Goal: Entertainment & Leisure: Consume media (video, audio)

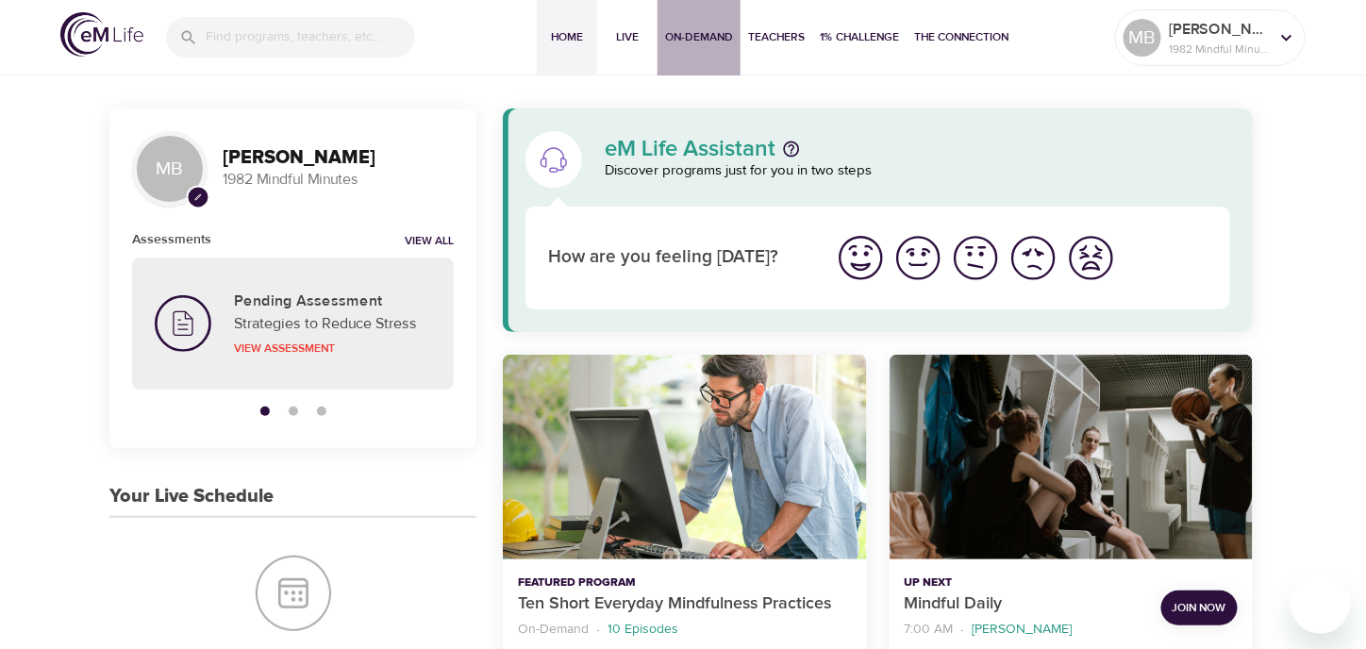
click at [709, 40] on span "On-Demand" at bounding box center [699, 37] width 68 height 20
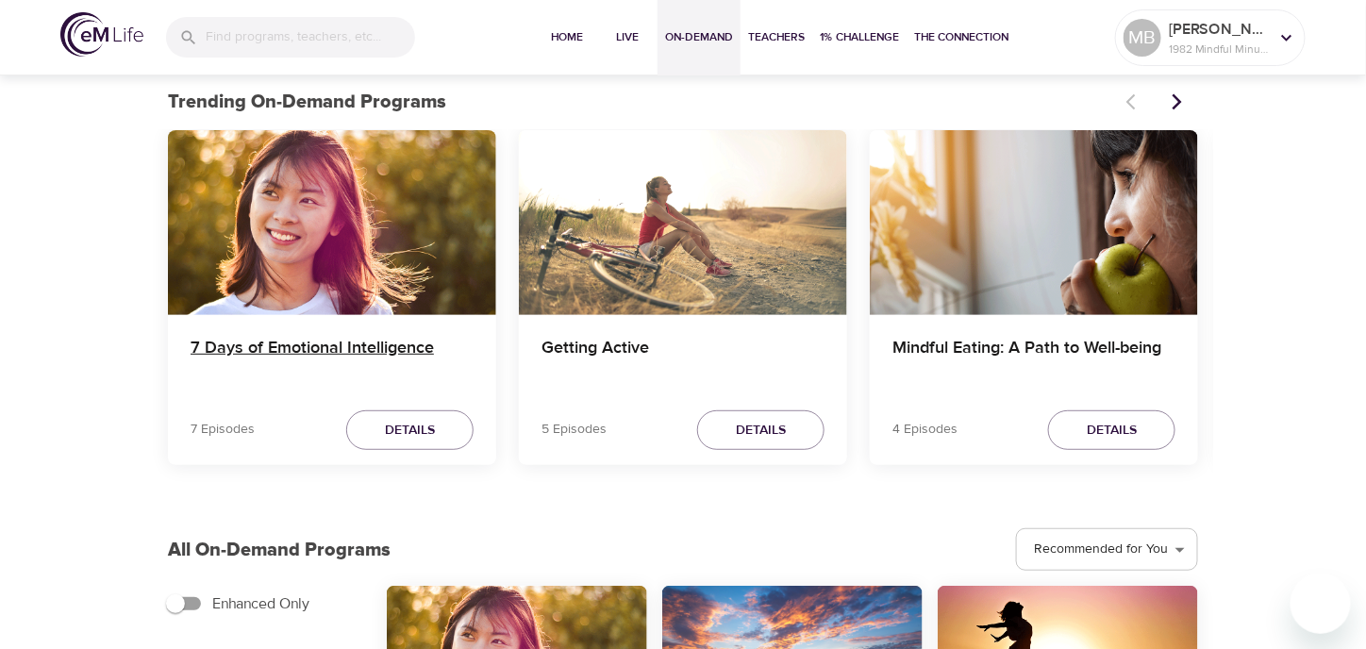
scroll to position [94, 0]
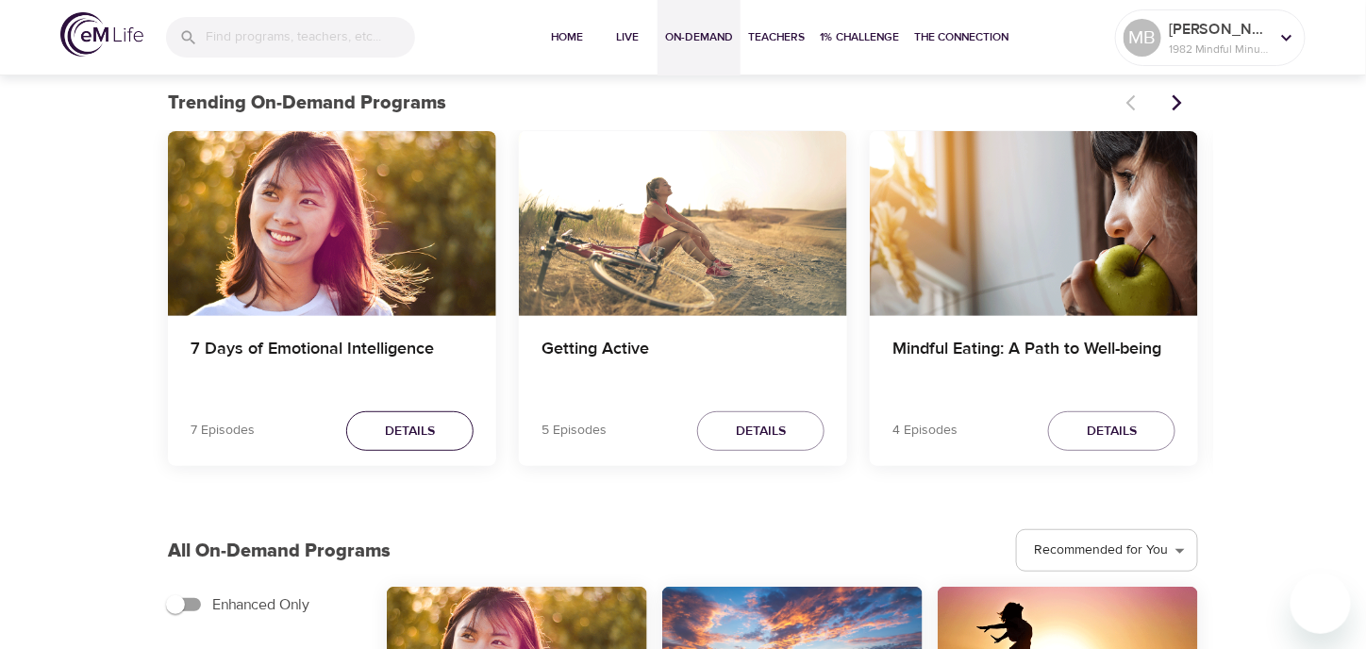
click at [402, 425] on span "Details" at bounding box center [410, 432] width 50 height 24
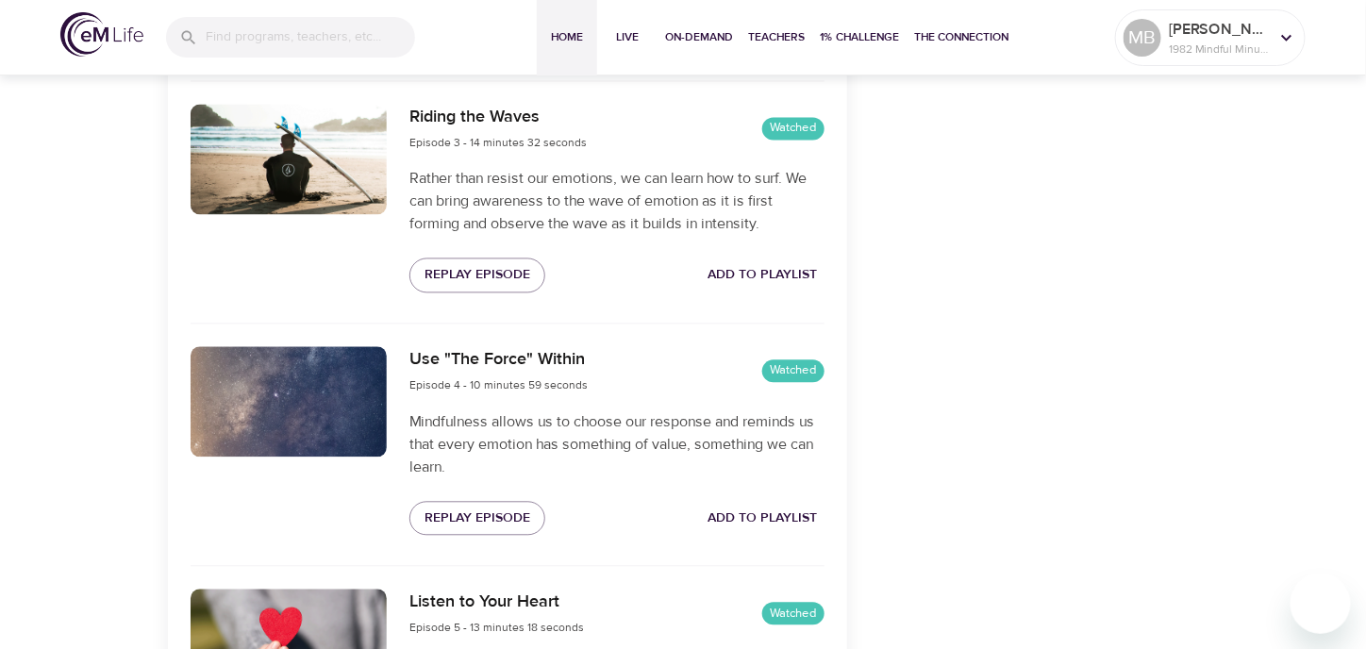
scroll to position [745, 0]
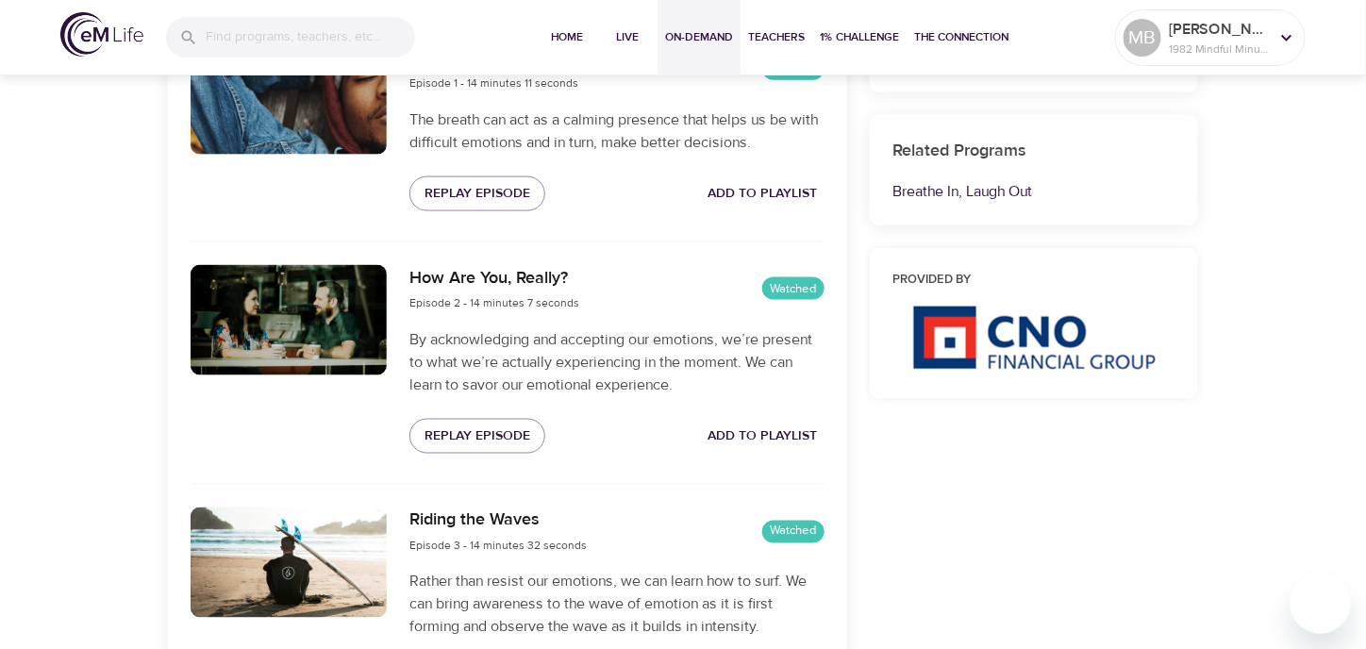
click at [676, 32] on span "On-Demand" at bounding box center [699, 37] width 68 height 20
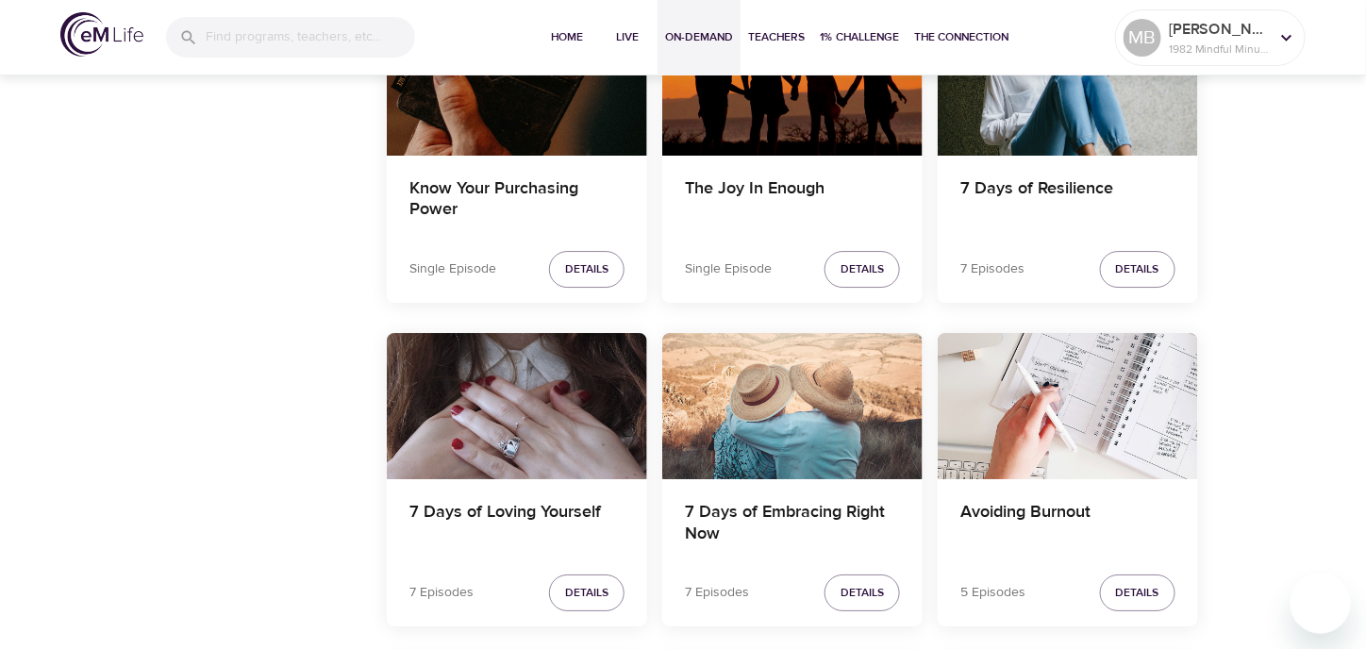
scroll to position [1981, 0]
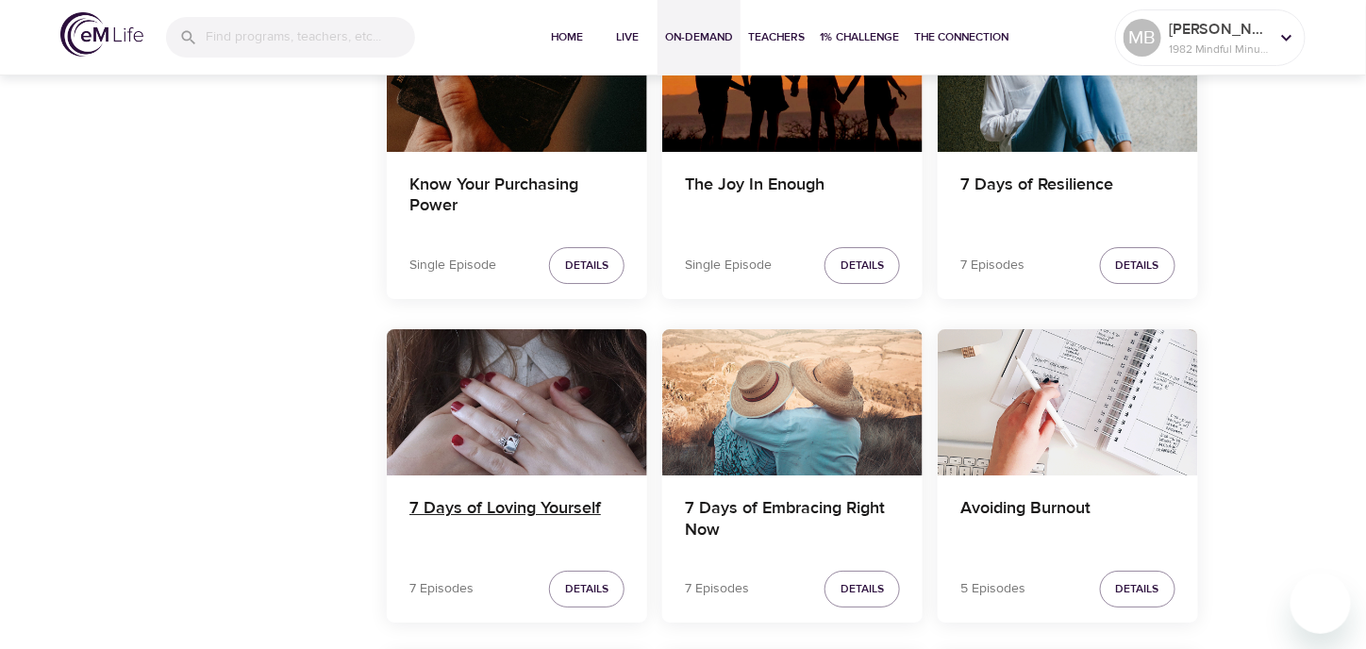
click at [463, 501] on h4 "7 Days of Loving Yourself" at bounding box center [516, 520] width 215 height 45
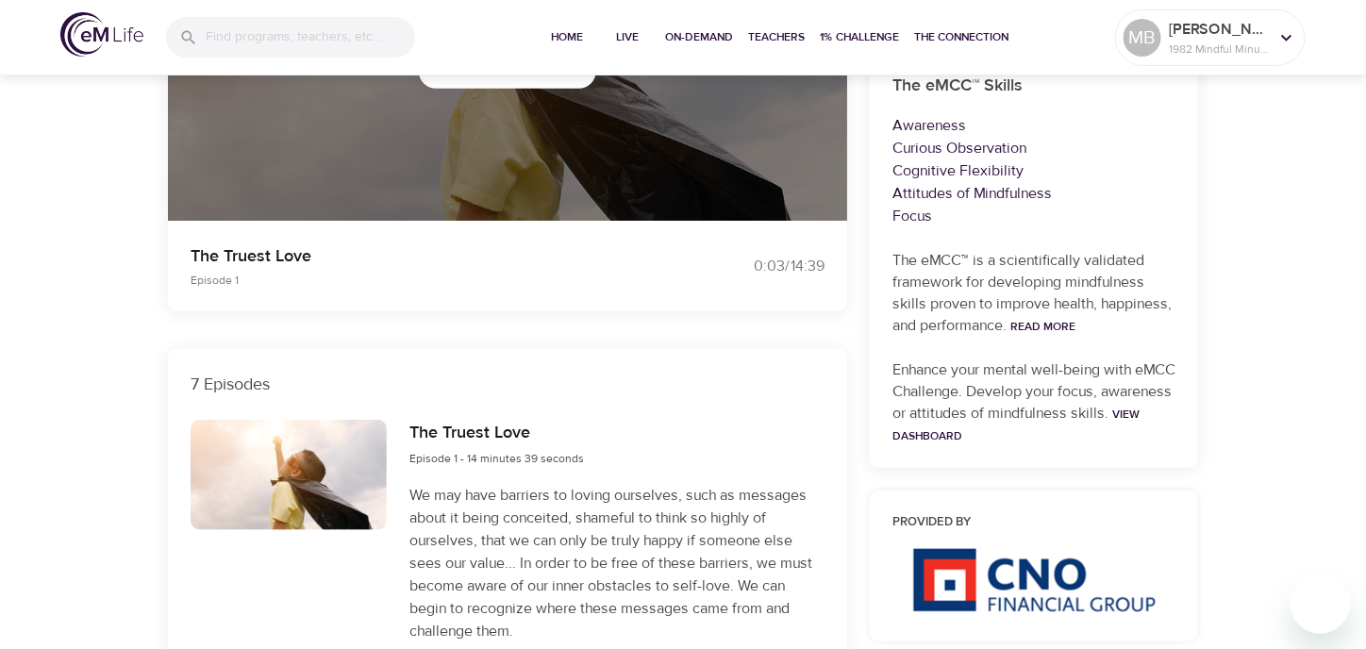
scroll to position [1981, 0]
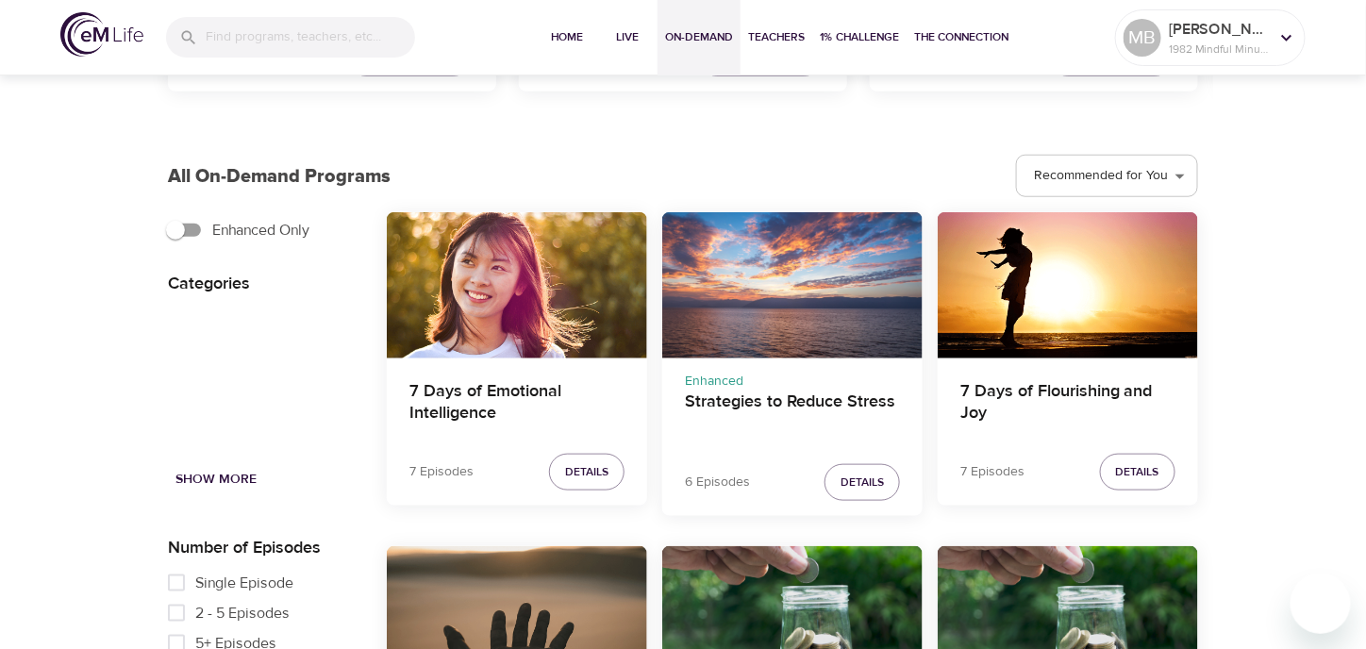
scroll to position [1981, 0]
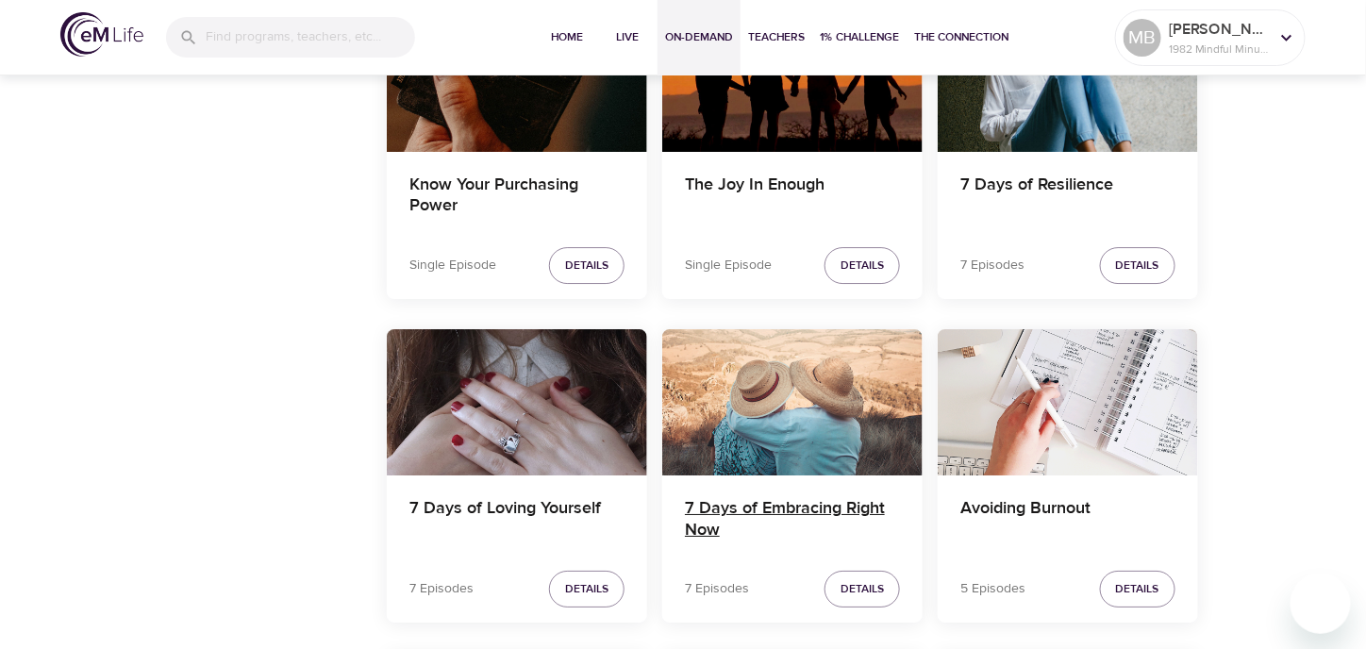
click at [877, 520] on h4 "7 Days of Embracing Right Now" at bounding box center [792, 520] width 215 height 45
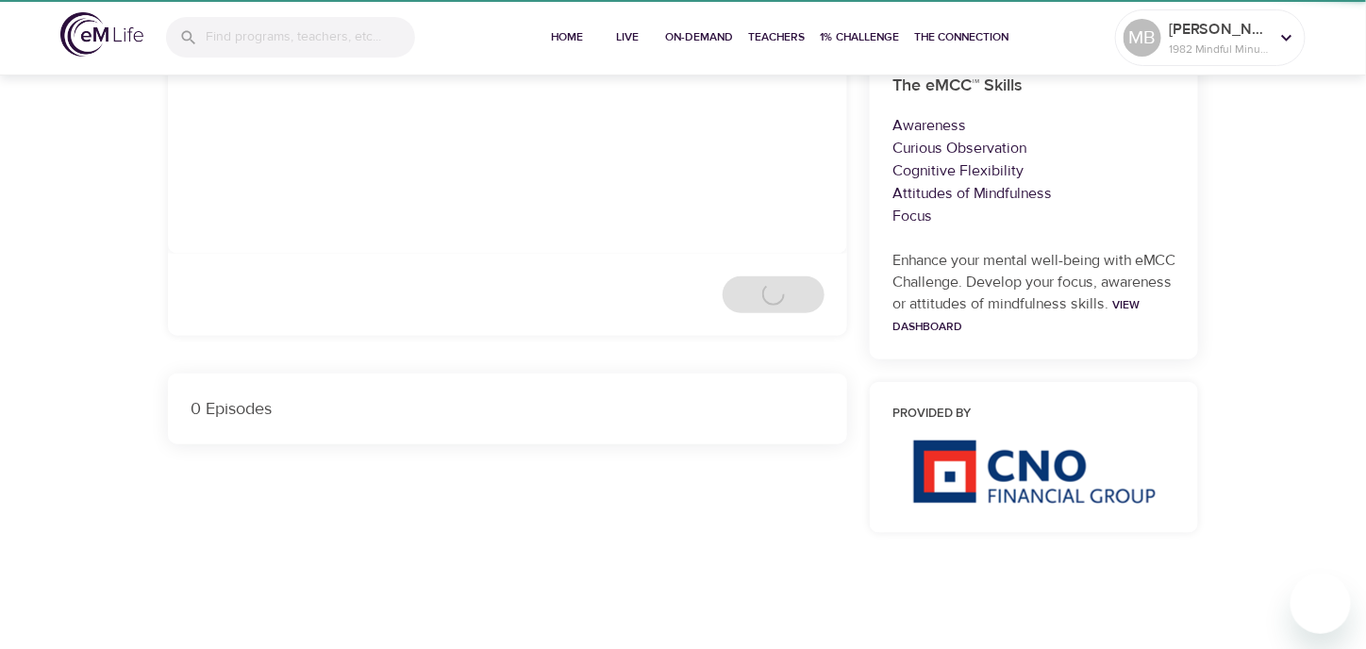
scroll to position [1883, 0]
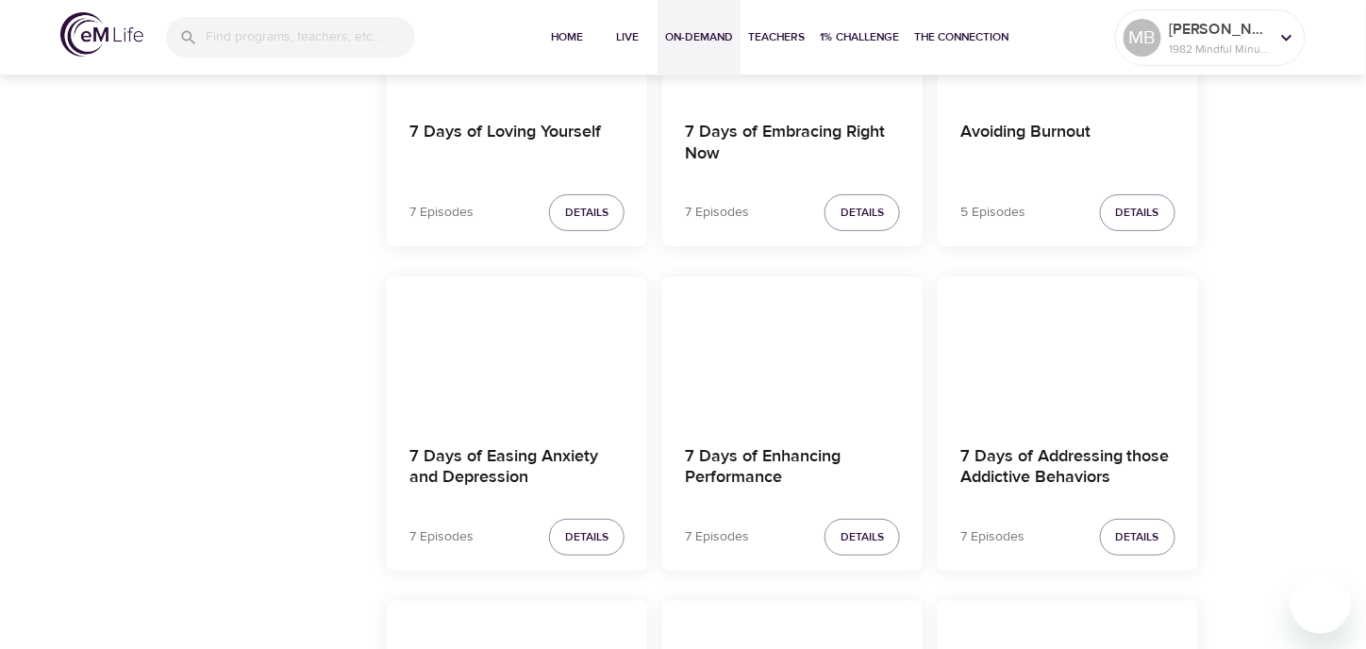
scroll to position [2358, 0]
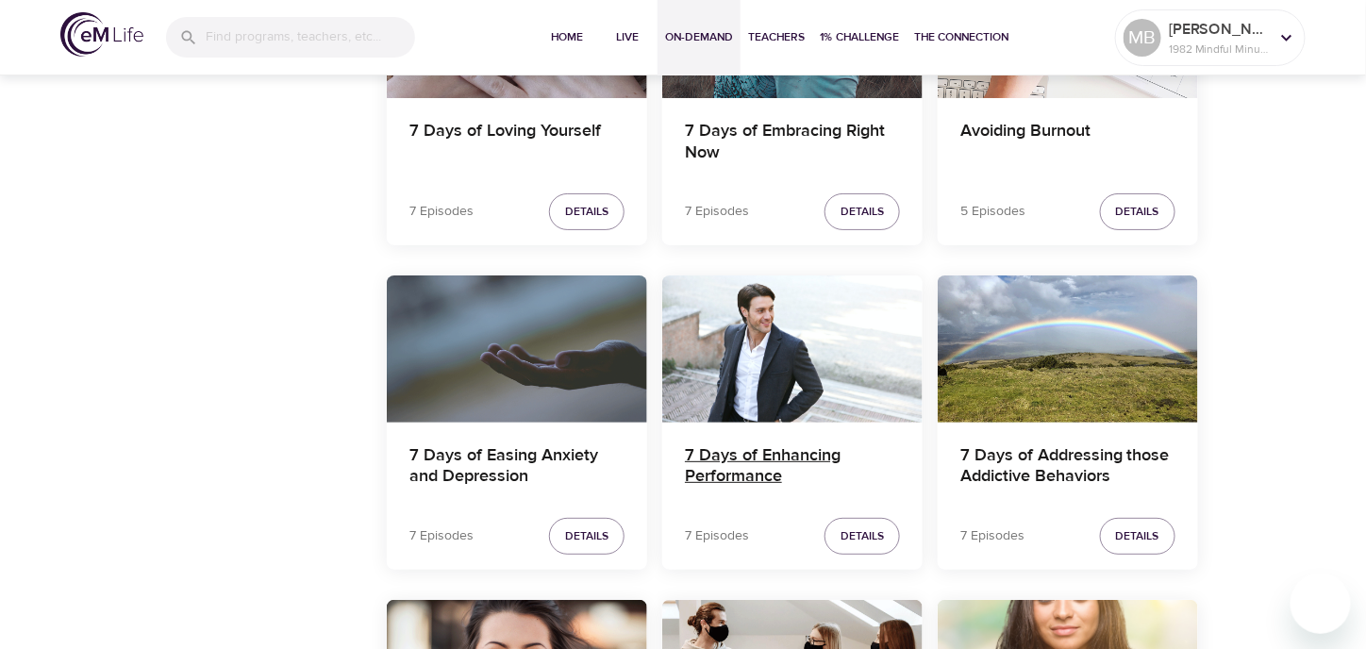
click at [771, 458] on h4 "7 Days of Enhancing Performance" at bounding box center [792, 467] width 215 height 45
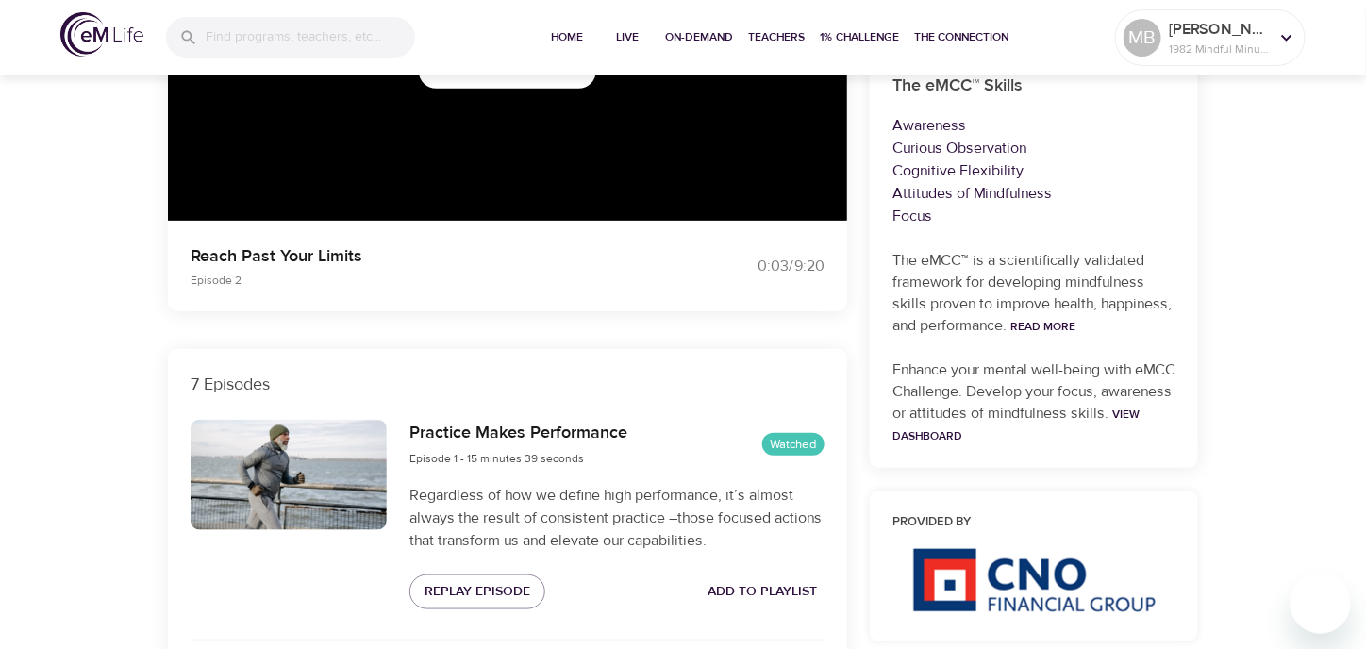
scroll to position [1950, 0]
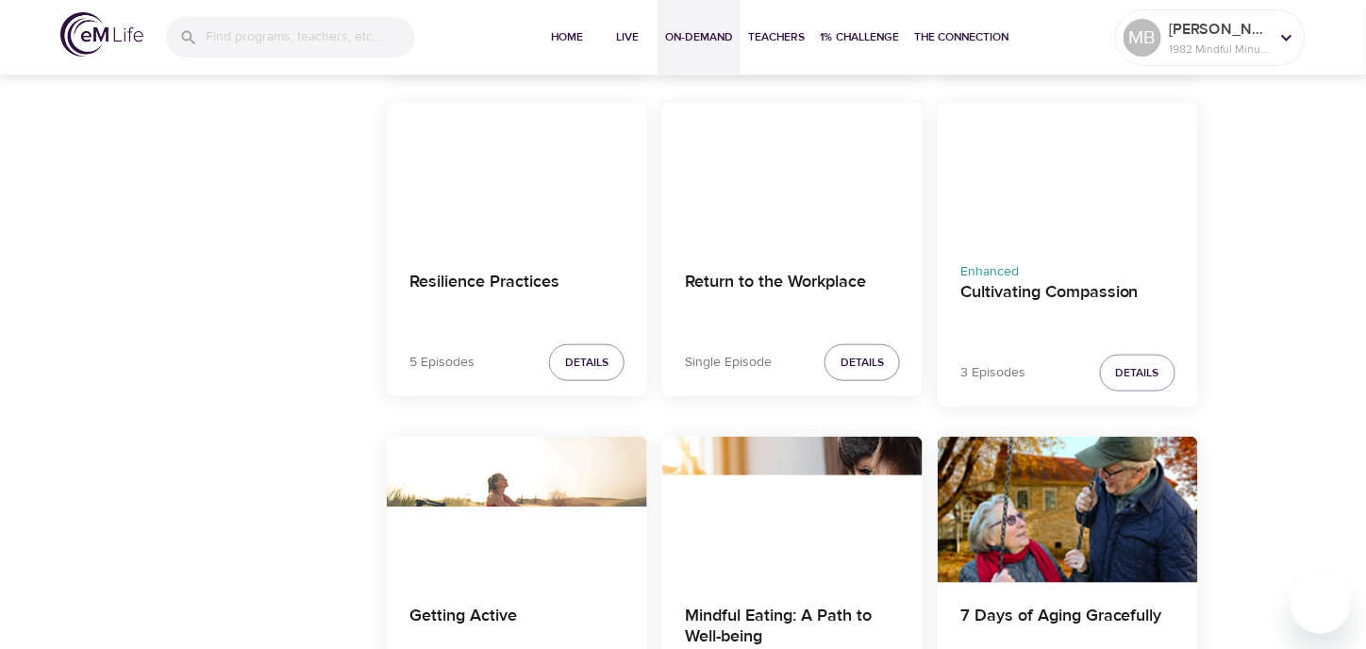
scroll to position [2829, 0]
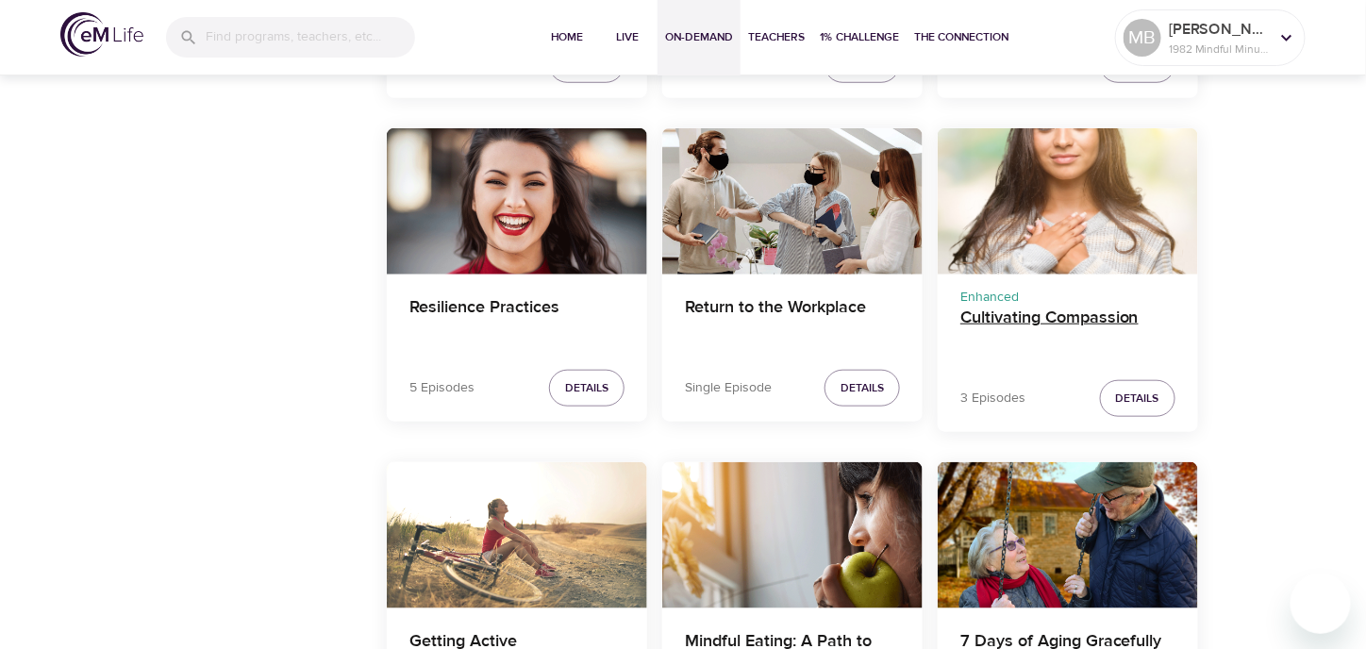
click at [992, 319] on h4 "Cultivating Compassion" at bounding box center [1067, 329] width 215 height 45
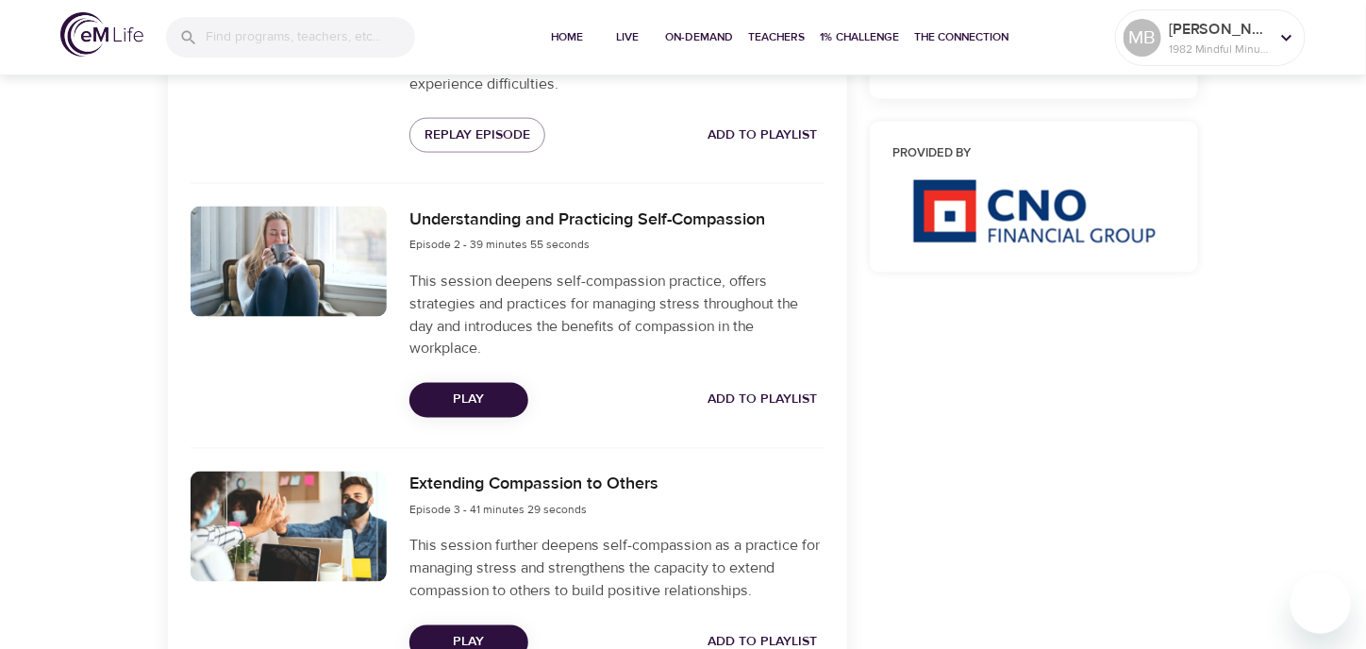
scroll to position [943, 0]
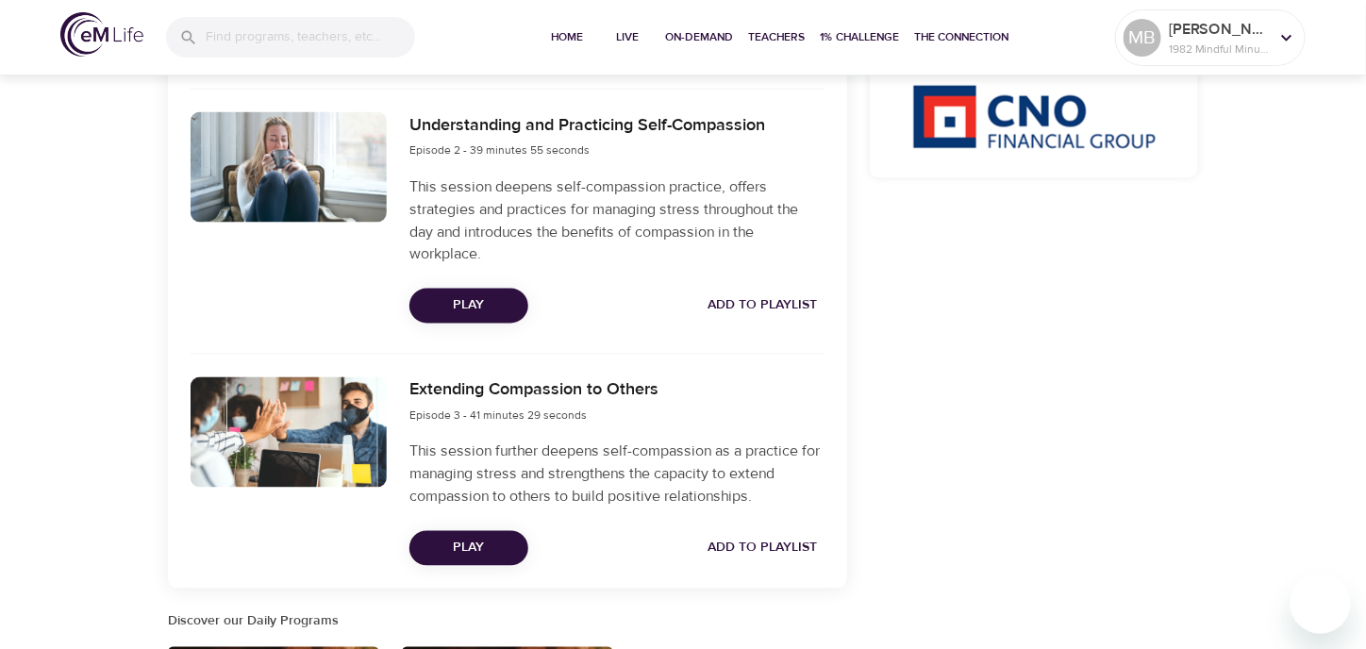
click at [475, 303] on span "Play" at bounding box center [468, 306] width 89 height 24
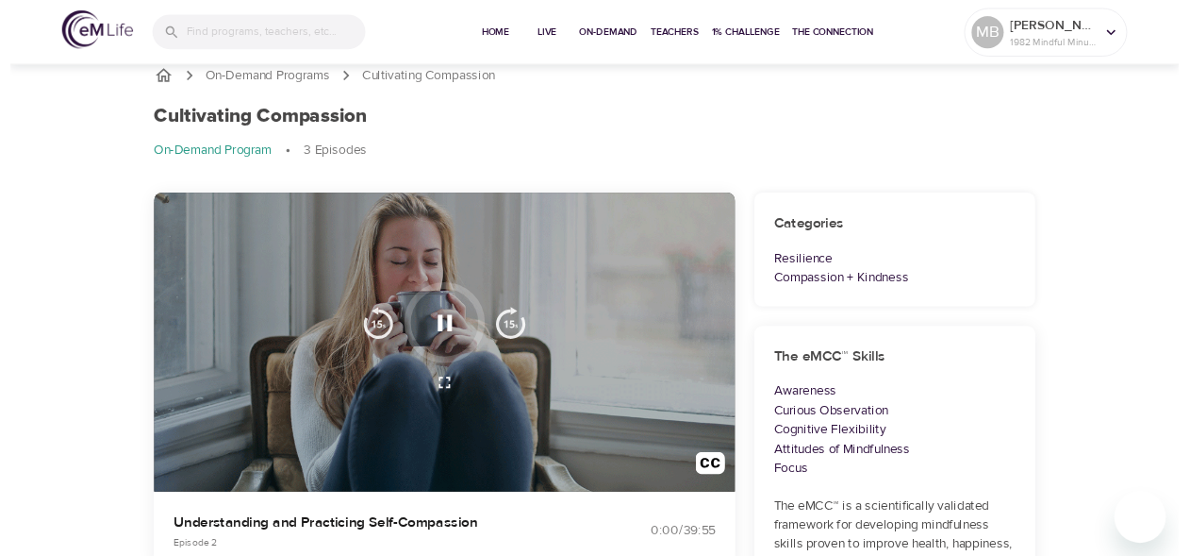
scroll to position [0, 0]
